Goal: Complete application form

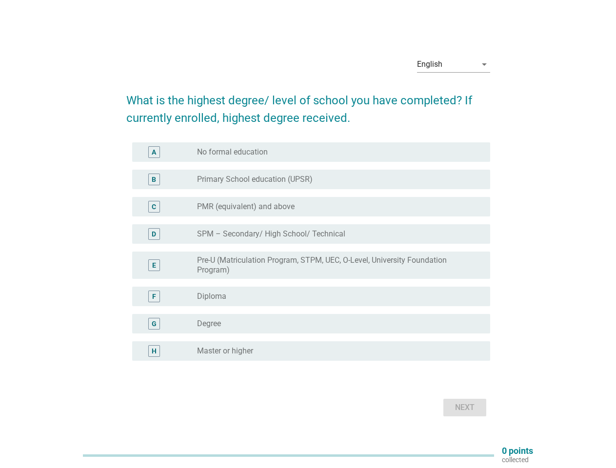
click at [308, 234] on label "SPM – Secondary/ High School/ Technical" at bounding box center [271, 234] width 148 height 10
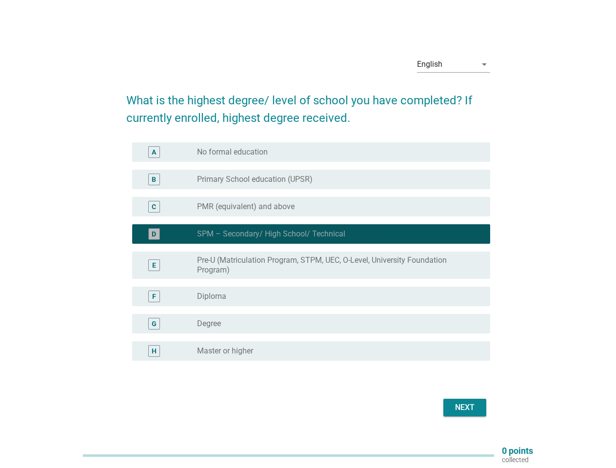
click at [453, 64] on div "English" at bounding box center [446, 65] width 59 height 16
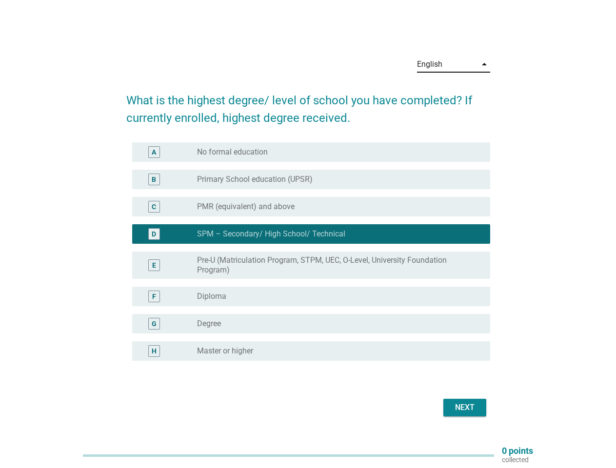
click at [308, 257] on label "Pre-U (Matriculation Program, STPM, UEC, O-Level, University Foundation Program)" at bounding box center [335, 264] width 277 height 19
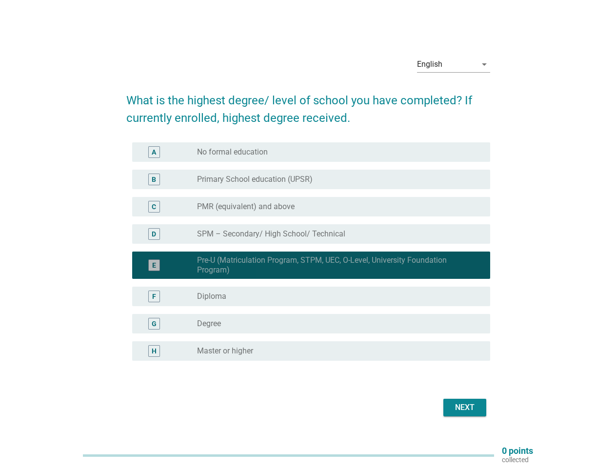
click at [308, 252] on div "E radio_button_checked Pre-U (Matriculation Program, STPM, UEC, O-Level, Univer…" at bounding box center [311, 265] width 358 height 27
click at [311, 152] on div "radio_button_unchecked No formal education" at bounding box center [335, 152] width 277 height 10
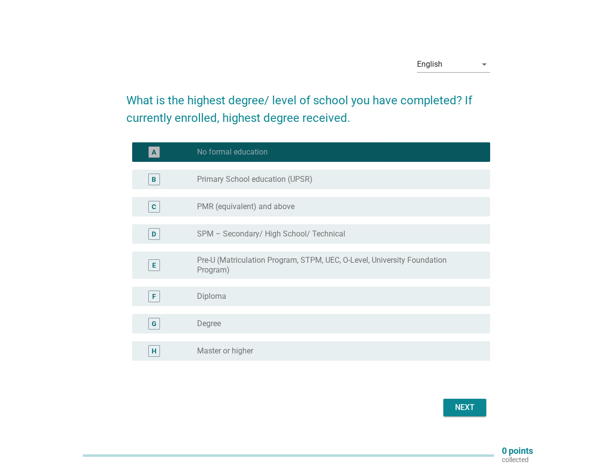
click at [232, 152] on label "No formal education" at bounding box center [232, 152] width 71 height 10
click at [311, 179] on label "Primary School education (UPSR)" at bounding box center [255, 180] width 116 height 10
click at [254, 179] on label "Primary School education (UPSR)" at bounding box center [255, 180] width 116 height 10
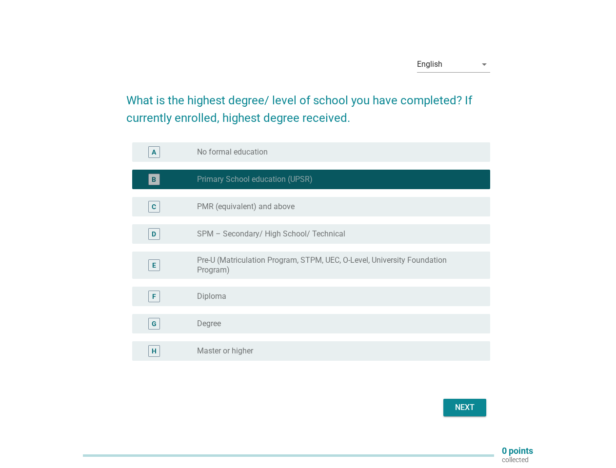
click at [311, 207] on div "radio_button_unchecked PMR (equivalent) and above" at bounding box center [335, 207] width 277 height 10
click at [246, 207] on label "PMR (equivalent) and above" at bounding box center [245, 207] width 97 height 10
